Goal: Transaction & Acquisition: Obtain resource

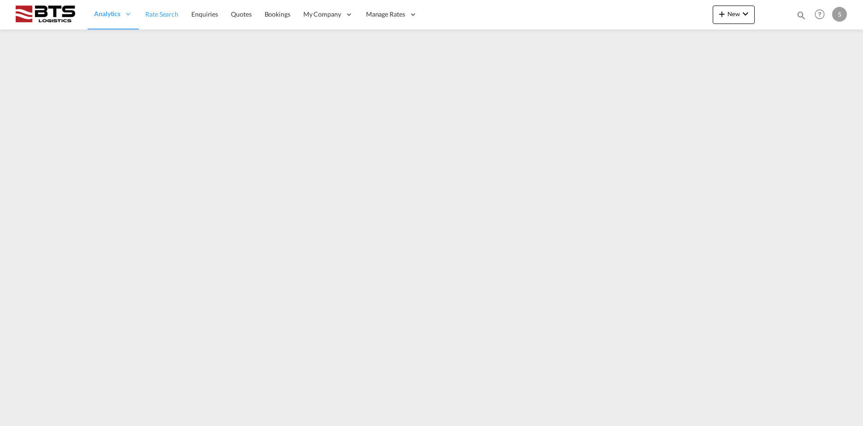
click at [161, 12] on span "Rate Search" at bounding box center [161, 14] width 33 height 8
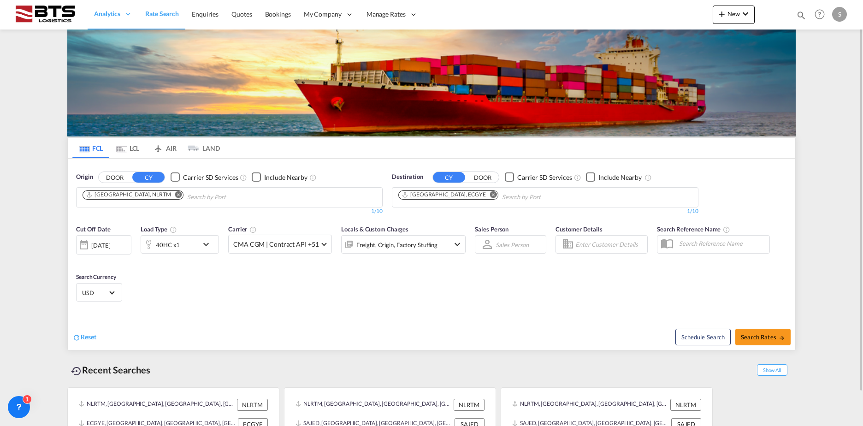
click at [465, 194] on md-chips-wrap "[GEOGRAPHIC_DATA], ECGYE" at bounding box center [495, 196] width 196 height 17
click at [490, 195] on md-icon "Remove" at bounding box center [493, 194] width 7 height 7
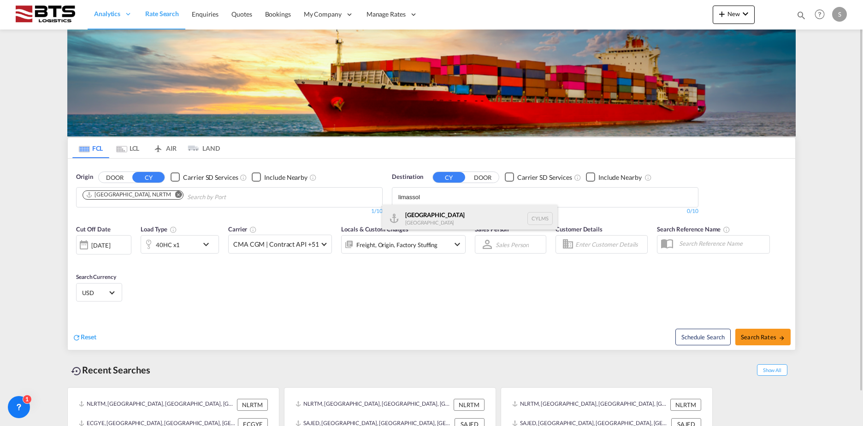
type input "limassol"
click at [452, 215] on div "[GEOGRAPHIC_DATA] [GEOGRAPHIC_DATA] CYLMS" at bounding box center [469, 219] width 175 height 28
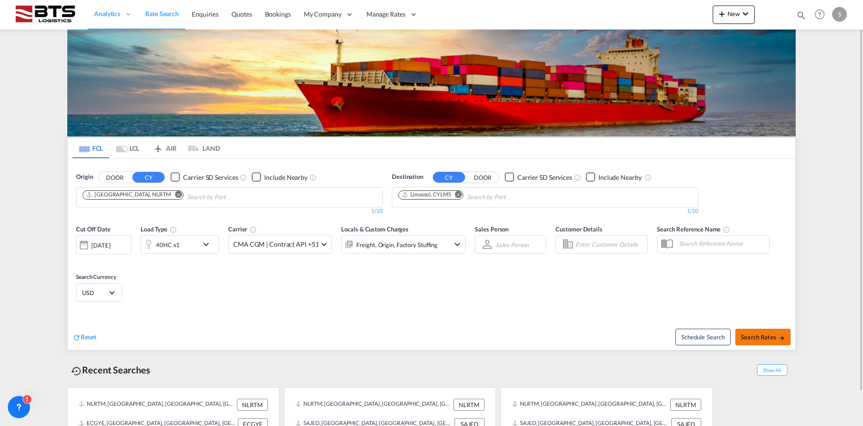
click at [755, 336] on span "Search Rates" at bounding box center [763, 336] width 44 height 7
type input "NLRTM to CYLMS / [DATE]"
